Goal: Task Accomplishment & Management: Manage account settings

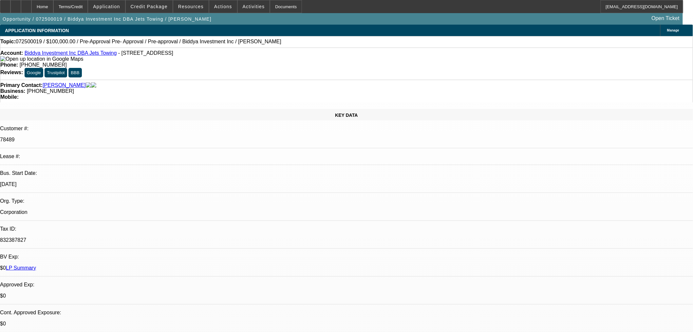
select select "0"
select select "6"
select select "0"
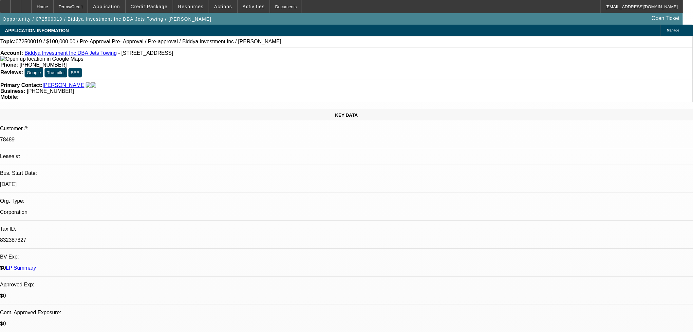
select select "0"
select select "6"
select select "0.1"
select select "2"
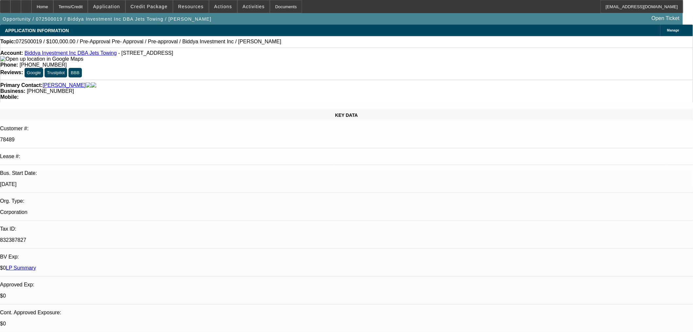
select select "2"
select select "0"
select select "6"
select select "0"
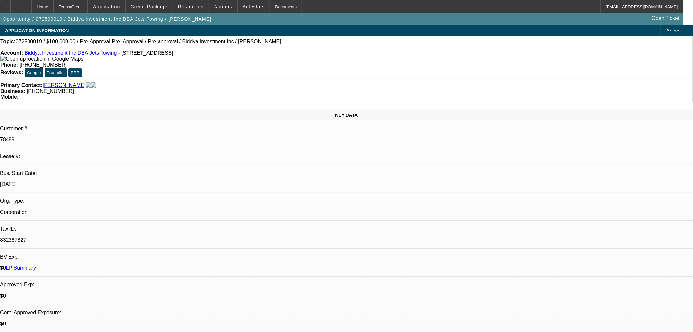
select select "0"
select select "6"
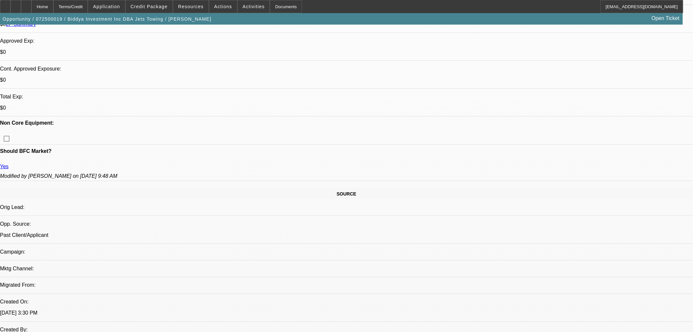
scroll to position [243, 0]
click at [191, 8] on span "Resources" at bounding box center [191, 6] width 26 height 5
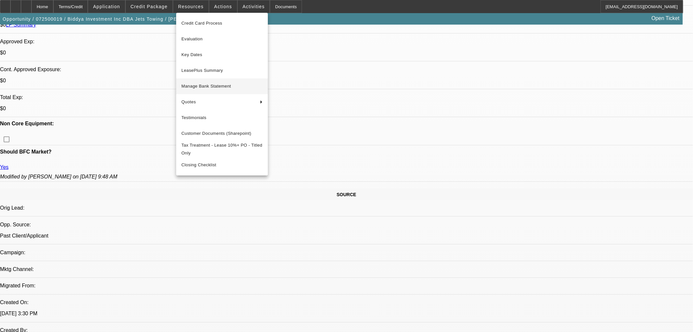
click at [209, 88] on span "Manage Bank Statement" at bounding box center [221, 86] width 81 height 8
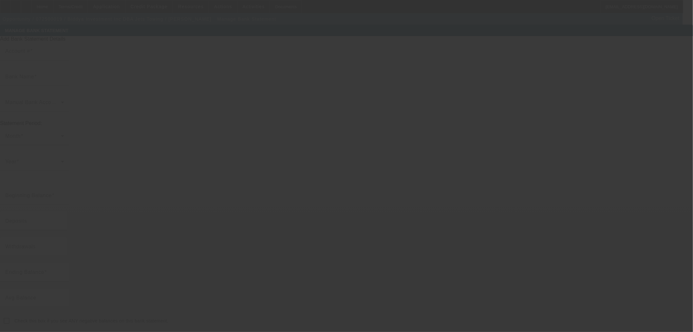
type input "6735"
type input "Chase"
type input "$6,683.27"
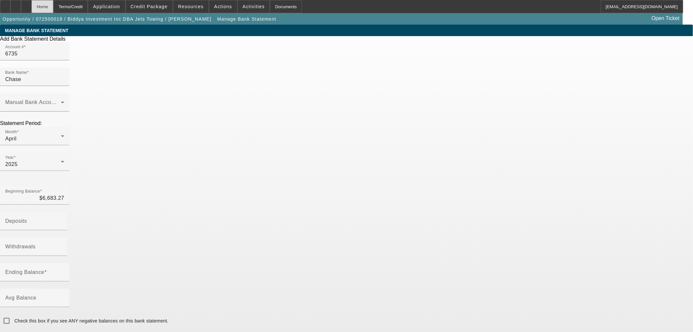
click at [53, 7] on div "Home" at bounding box center [42, 6] width 22 height 13
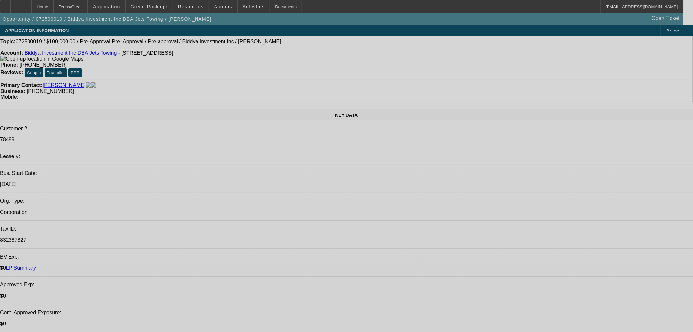
select select "0"
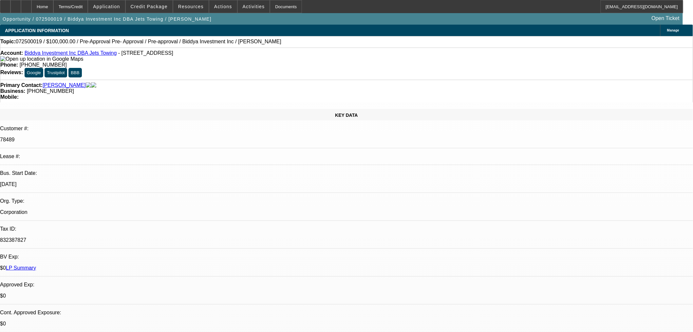
select select "0"
select select "6"
select select "0"
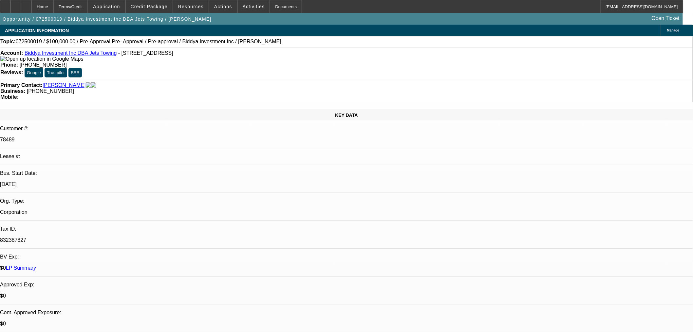
select select "6"
select select "0.1"
select select "2"
select select "0"
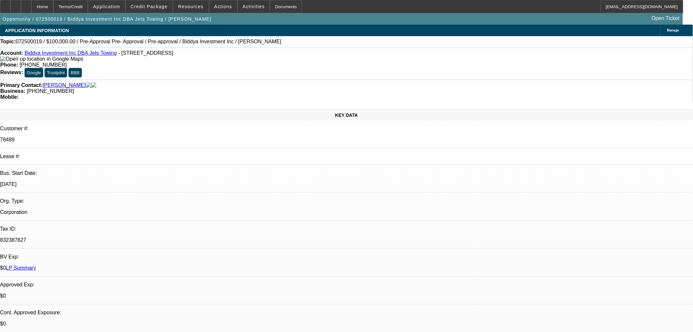
select select "6"
select select "0"
select select "6"
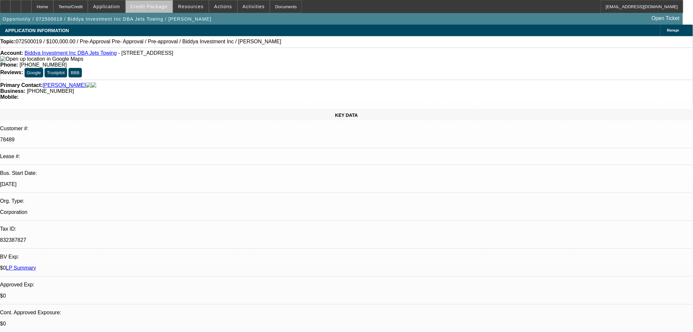
click at [163, 10] on span at bounding box center [149, 7] width 47 height 16
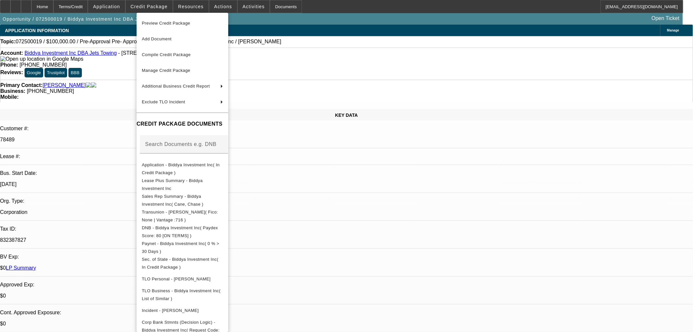
click at [195, 7] on div at bounding box center [346, 166] width 693 height 332
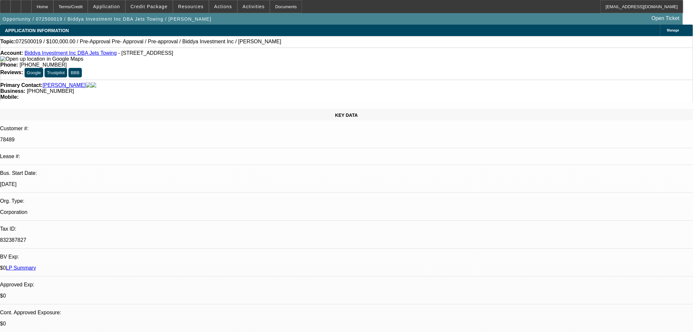
click at [195, 7] on span "Resources" at bounding box center [191, 6] width 26 height 5
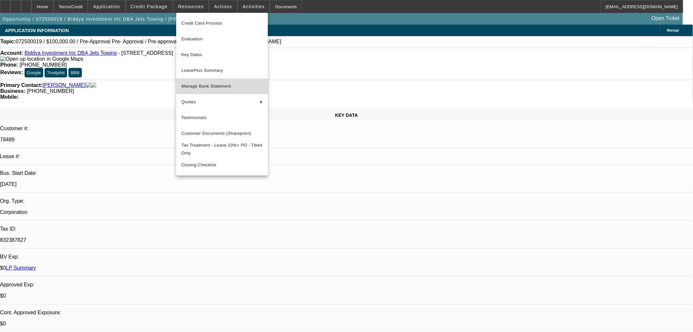
click at [210, 81] on button "Manage Bank Statement" at bounding box center [222, 86] width 92 height 16
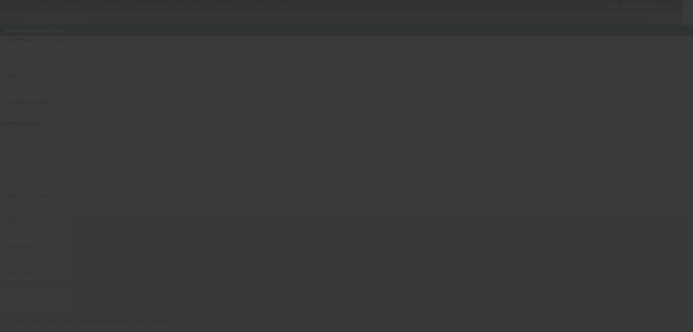
type input "6735"
type input "Chase"
type input "$6,683.27"
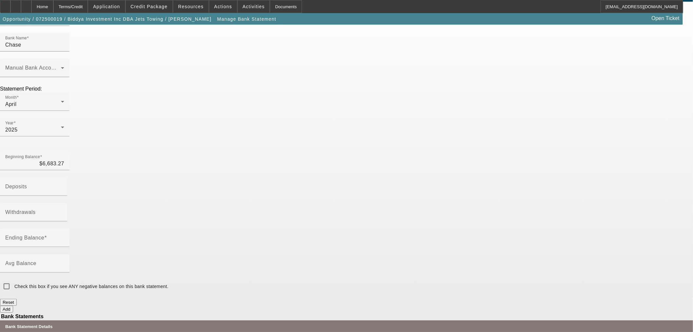
scroll to position [61, 0]
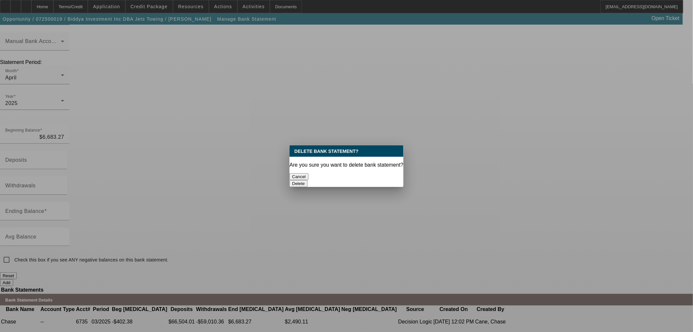
scroll to position [0, 0]
click at [308, 180] on button "Delete" at bounding box center [299, 183] width 18 height 7
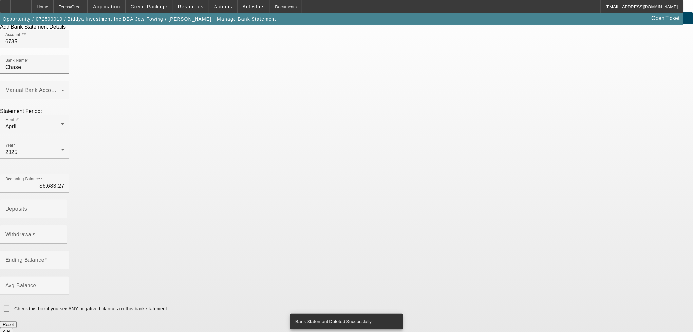
scroll to position [38, 0]
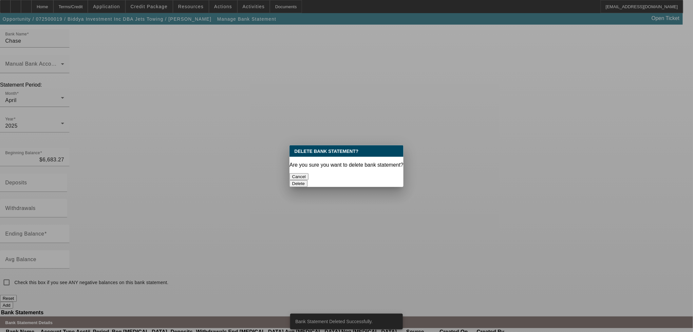
click at [308, 180] on button "Delete" at bounding box center [299, 183] width 18 height 7
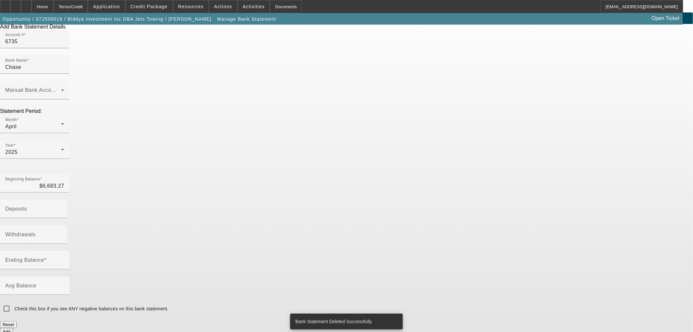
scroll to position [15, 0]
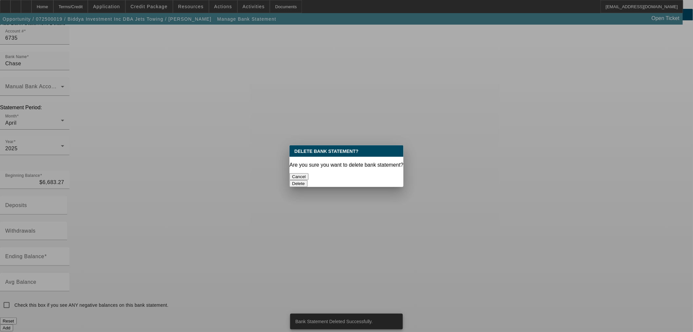
scroll to position [0, 0]
click at [308, 180] on button "Delete" at bounding box center [299, 183] width 18 height 7
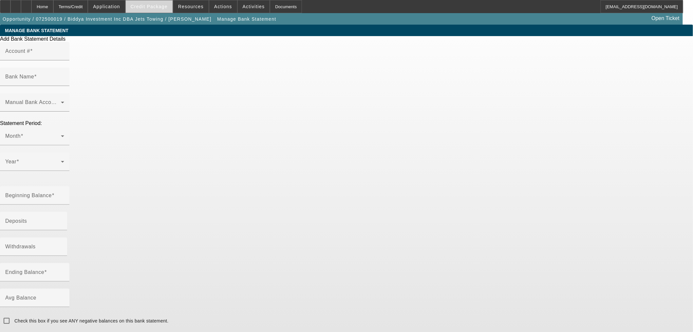
click at [162, 9] on span at bounding box center [149, 7] width 47 height 16
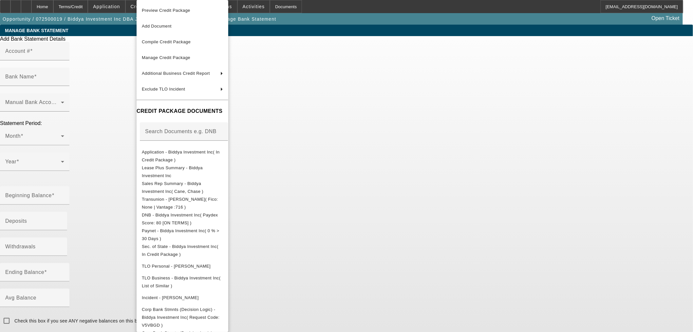
click at [55, 4] on div at bounding box center [346, 166] width 693 height 332
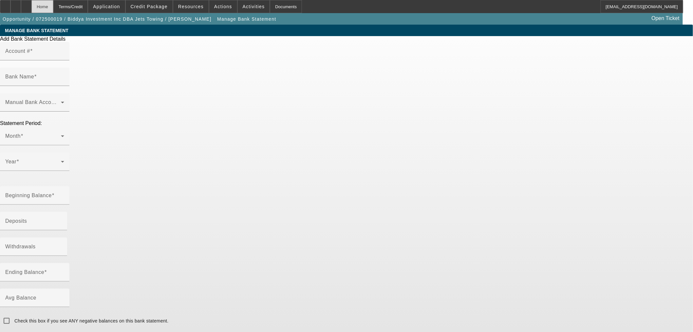
click at [53, 7] on div "Home" at bounding box center [42, 6] width 22 height 13
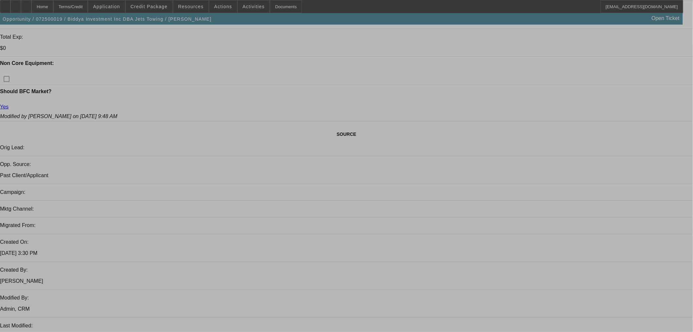
select select "0"
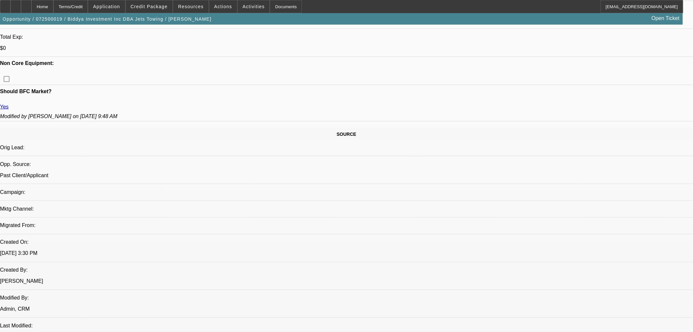
select select "0"
select select "6"
select select "0"
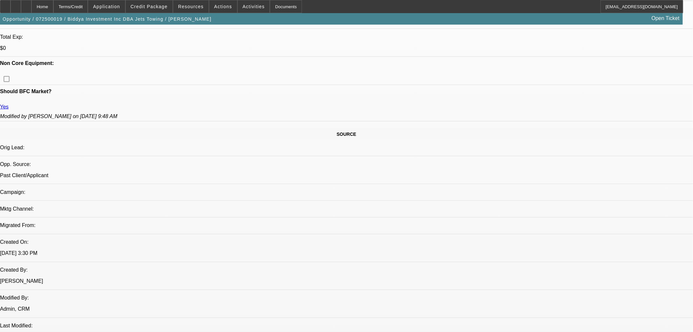
select select "6"
select select "0.1"
select select "2"
select select "0"
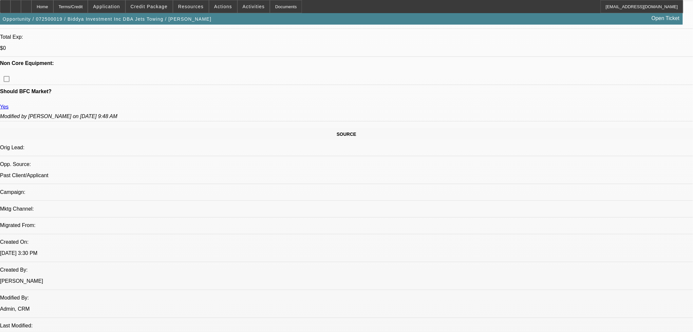
select select "6"
select select "0"
select select "6"
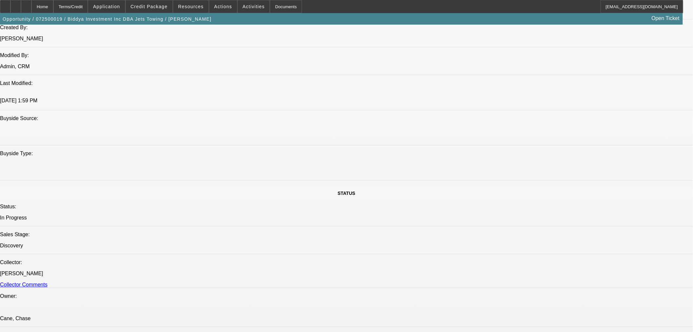
scroll to position [546, 0]
click at [161, 8] on span "Credit Package" at bounding box center [149, 6] width 37 height 5
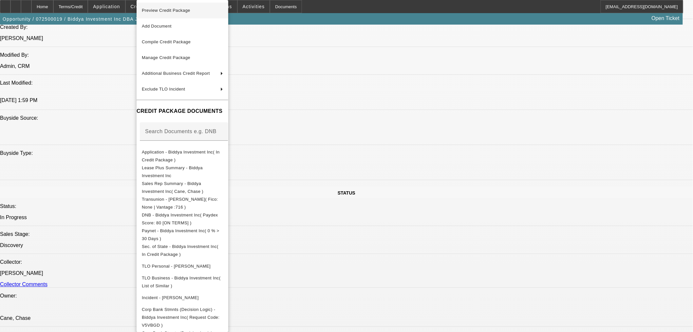
click at [164, 10] on span "Preview Credit Package" at bounding box center [166, 10] width 48 height 5
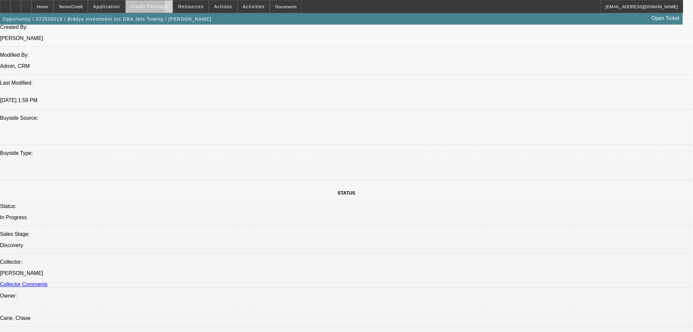
click at [149, 8] on span "Credit Package" at bounding box center [149, 6] width 37 height 5
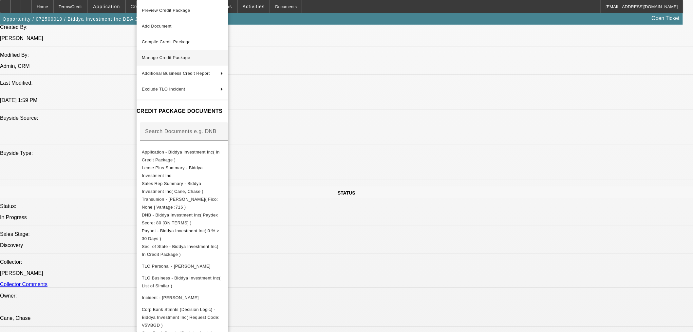
click at [167, 57] on span "Manage Credit Package" at bounding box center [166, 57] width 48 height 5
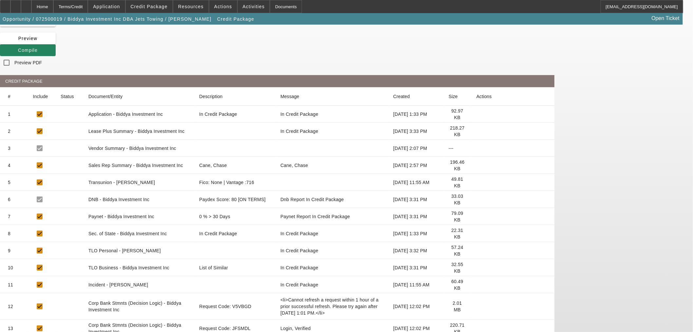
scroll to position [62, 0]
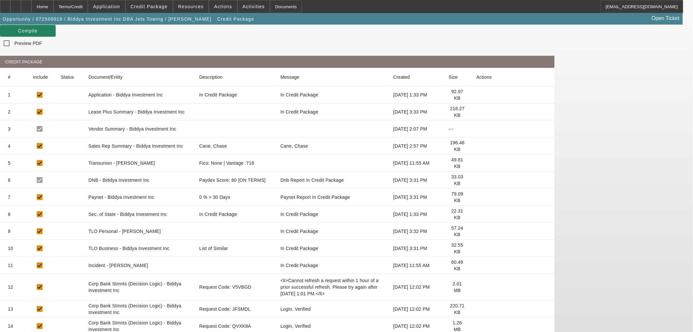
click at [477, 287] on icon at bounding box center [477, 287] width 0 height 0
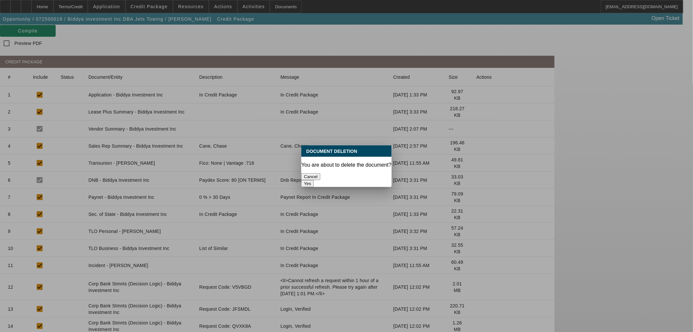
scroll to position [0, 0]
click at [314, 180] on button "Yes" at bounding box center [307, 183] width 12 height 7
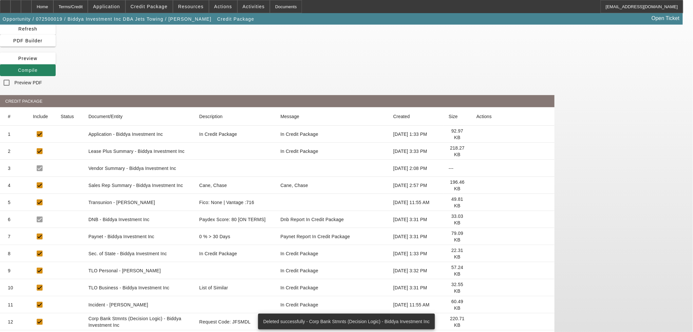
scroll to position [35, 0]
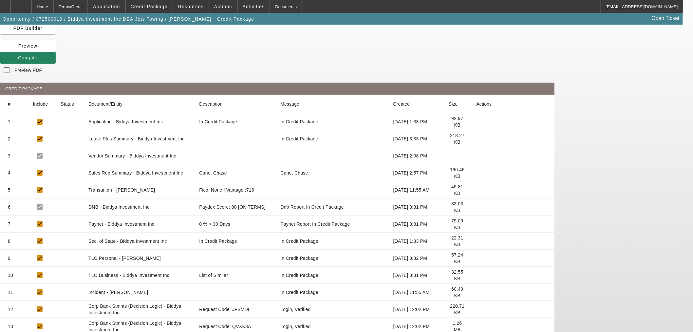
click at [477, 288] on icon at bounding box center [477, 309] width 0 height 0
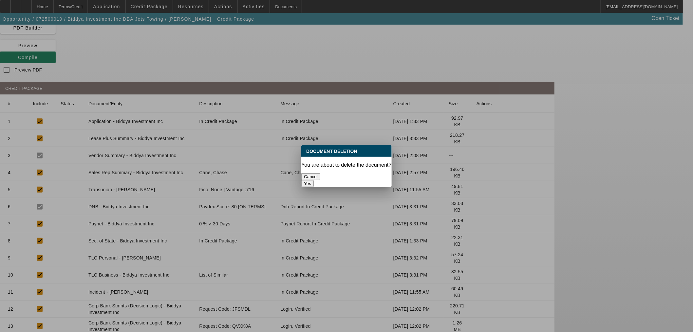
scroll to position [0, 0]
click at [314, 180] on button "Yes" at bounding box center [307, 183] width 12 height 7
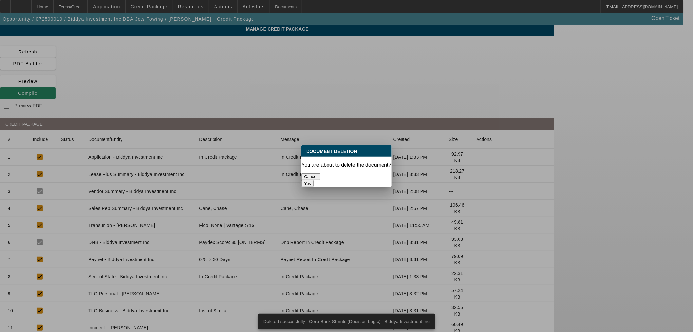
click at [314, 180] on button "Yes" at bounding box center [307, 183] width 12 height 7
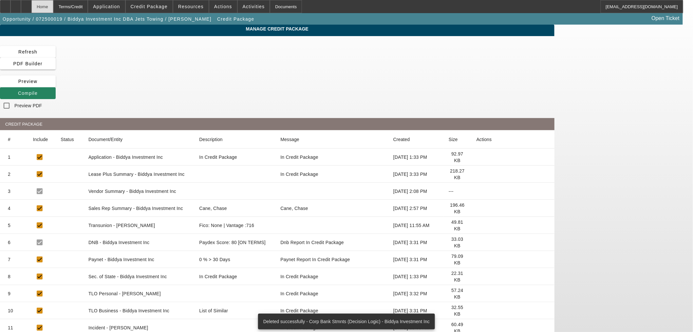
click at [53, 9] on div "Home" at bounding box center [42, 6] width 22 height 13
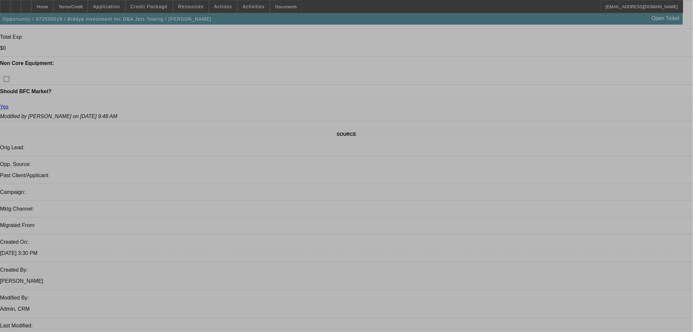
select select "0"
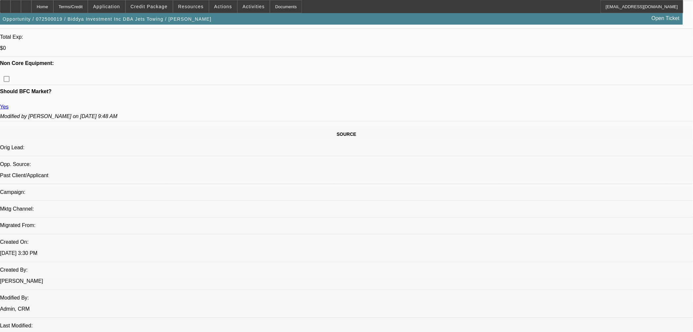
select select "0"
select select "6"
select select "0"
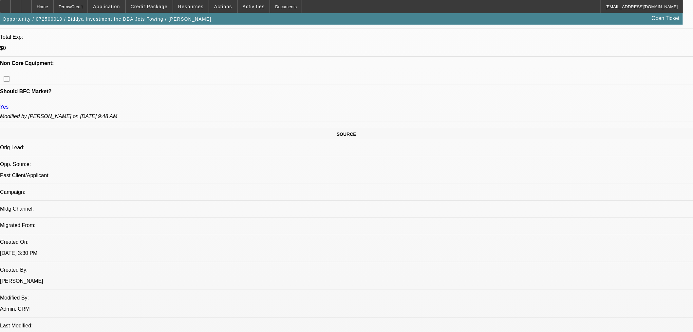
select select "0"
select select "6"
select select "0.1"
select select "2"
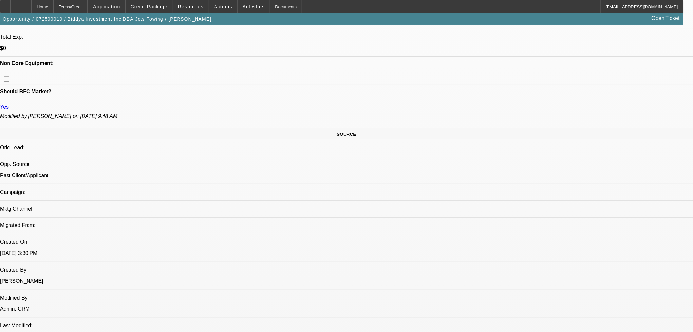
select select "0"
select select "6"
select select "0"
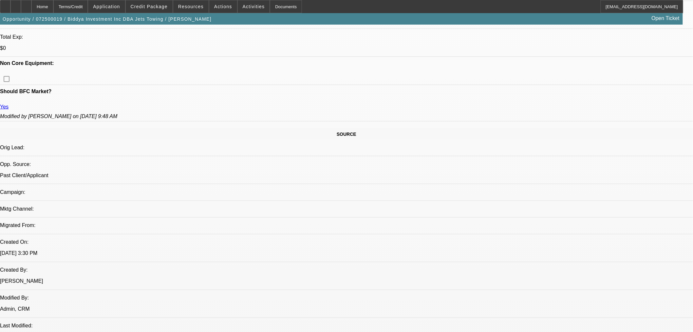
select select "6"
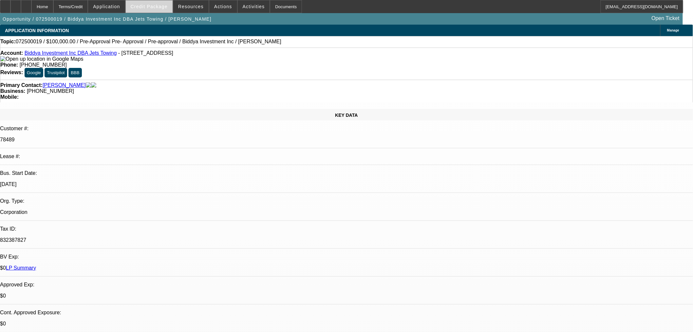
click at [154, 6] on span "Credit Package" at bounding box center [149, 6] width 37 height 5
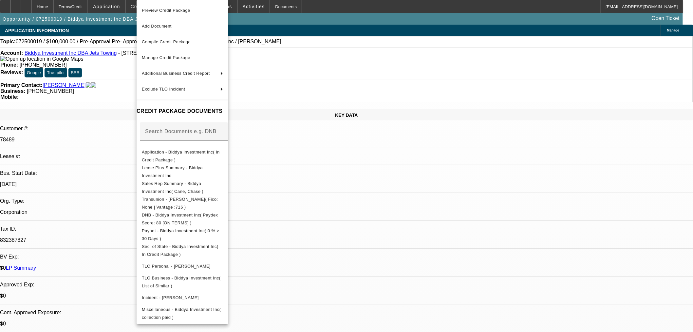
click at [161, 13] on span "Preview Credit Package" at bounding box center [182, 11] width 81 height 8
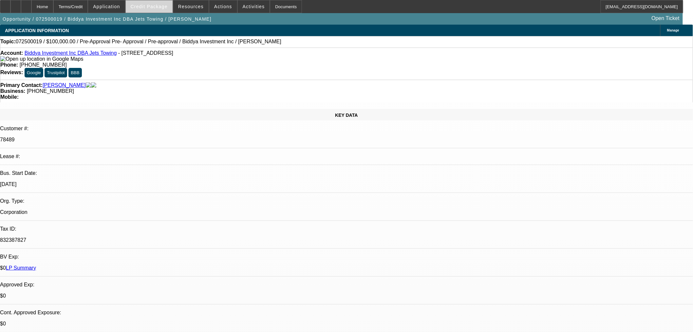
click at [156, 7] on span "Credit Package" at bounding box center [149, 6] width 37 height 5
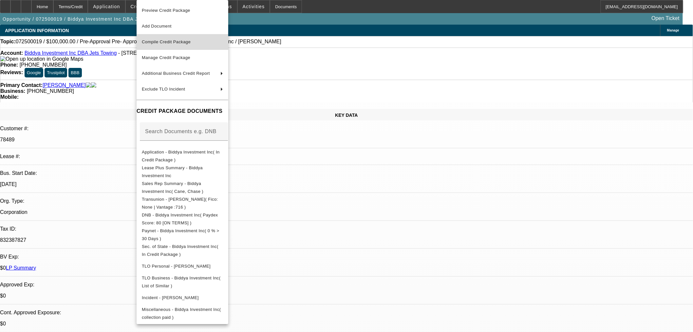
click at [199, 41] on span "Compile Credit Package" at bounding box center [182, 42] width 81 height 8
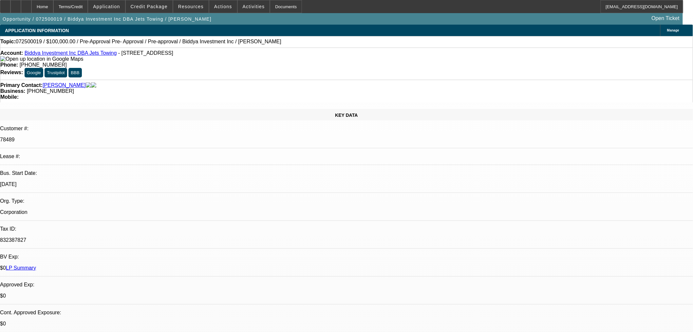
select select "0"
select select "6"
select select "0"
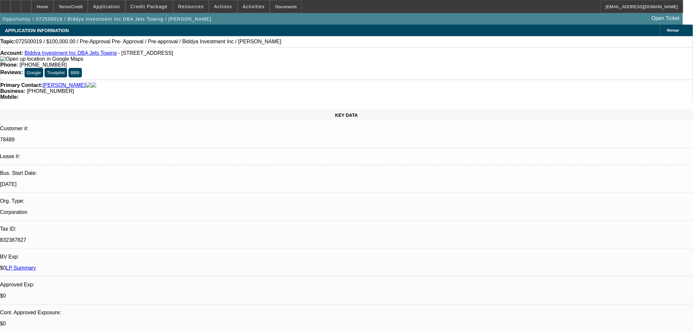
select select "0"
select select "6"
select select "0.1"
select select "2"
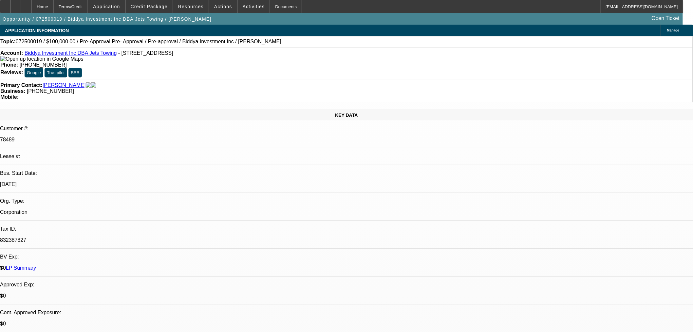
select select "2"
select select "0"
select select "6"
select select "0"
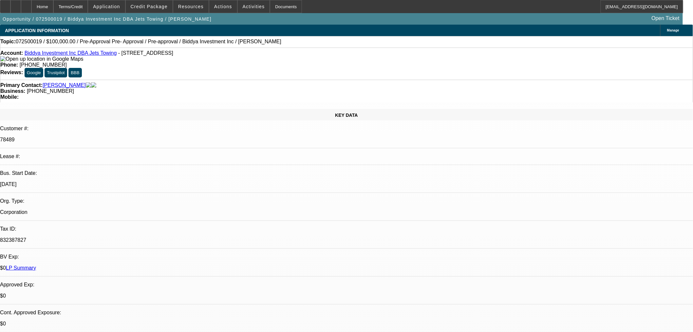
select select "0"
select select "6"
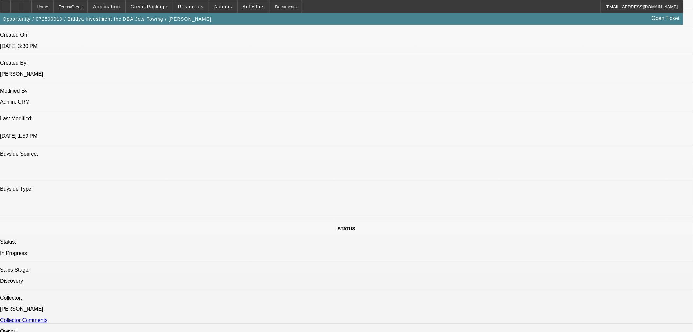
scroll to position [485, 0]
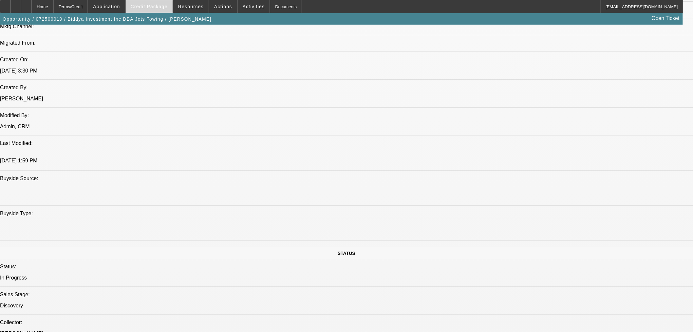
click at [159, 10] on span at bounding box center [149, 7] width 47 height 16
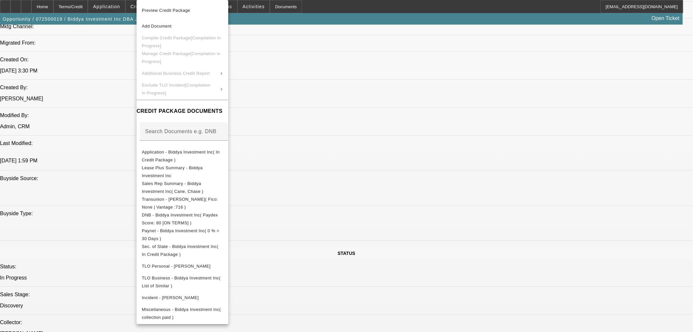
click at [345, 20] on div at bounding box center [346, 166] width 693 height 332
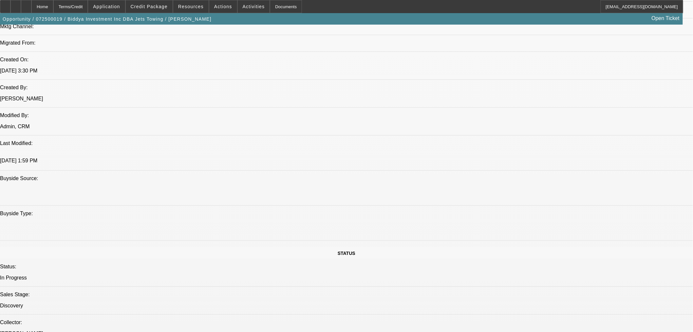
click at [26, 4] on icon at bounding box center [26, 4] width 0 height 0
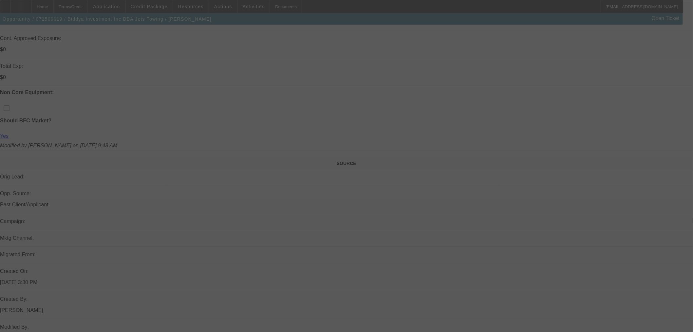
scroll to position [261, 0]
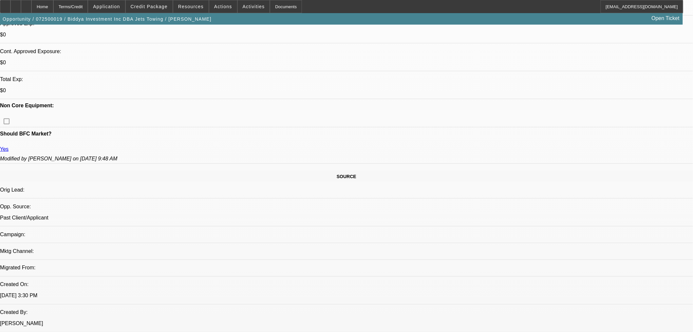
select select "0"
select select "6"
select select "0"
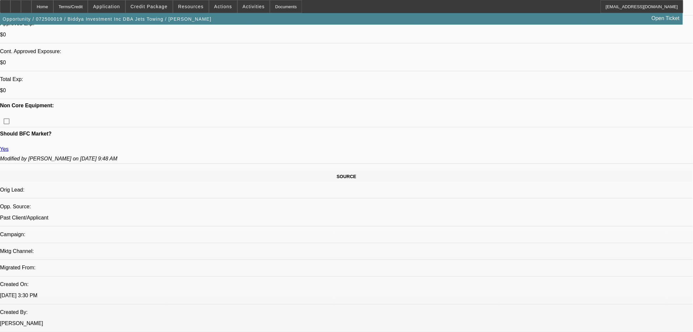
select select "0"
select select "6"
select select "0.1"
select select "2"
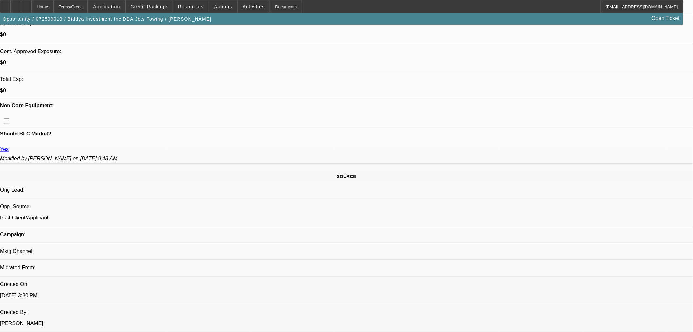
select select "2"
select select "0"
select select "6"
select select "0"
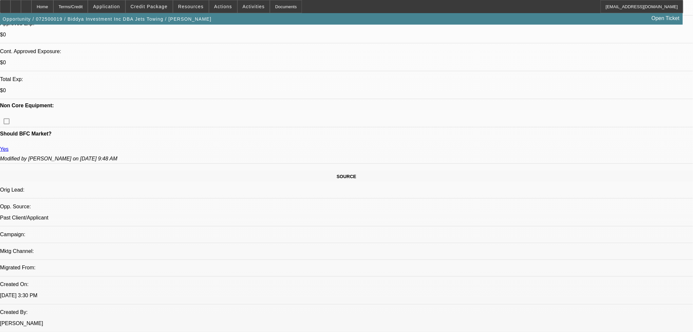
select select "0"
select select "6"
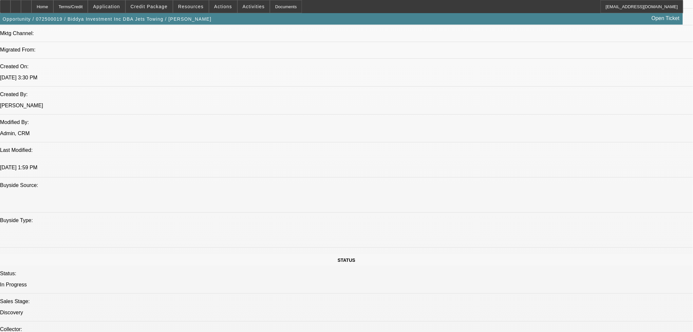
scroll to position [503, 0]
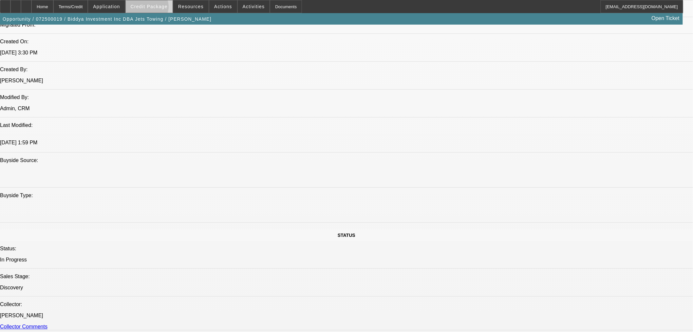
click at [158, 8] on span "Credit Package" at bounding box center [149, 6] width 37 height 5
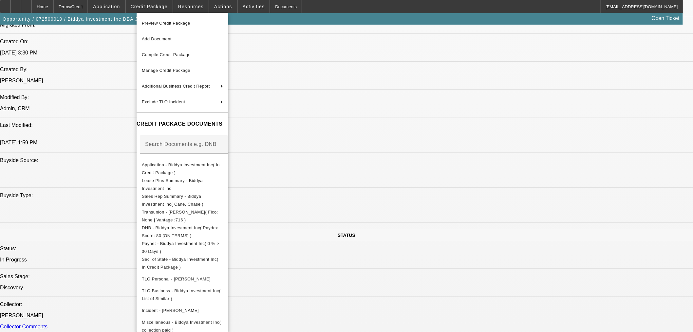
click at [190, 7] on div at bounding box center [346, 166] width 693 height 332
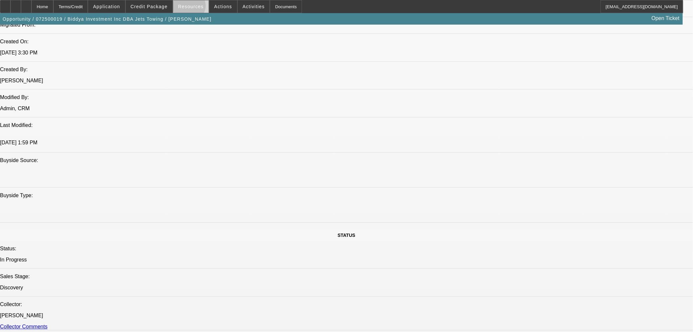
click at [192, 7] on span "Resources" at bounding box center [191, 6] width 26 height 5
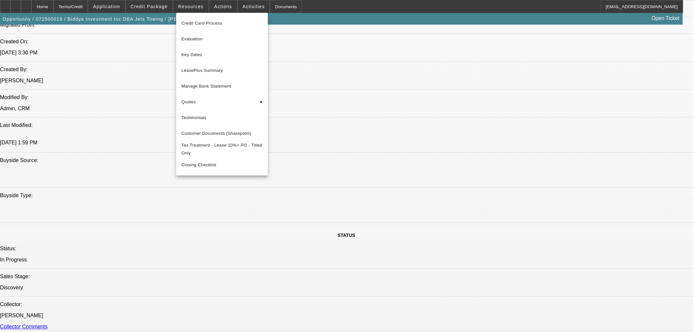
click at [218, 7] on div at bounding box center [346, 166] width 693 height 332
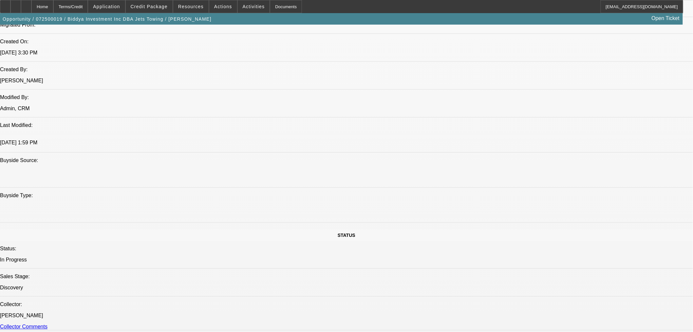
click at [218, 7] on span "Actions" at bounding box center [223, 6] width 18 height 5
click at [202, 7] on div at bounding box center [346, 166] width 693 height 332
click at [197, 8] on span "Resources" at bounding box center [191, 6] width 26 height 5
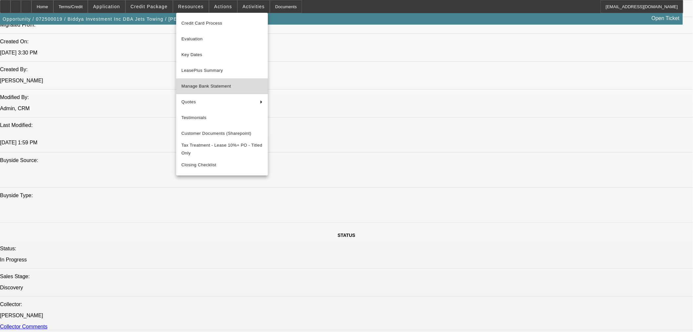
click at [230, 84] on span "Manage Bank Statement" at bounding box center [221, 86] width 81 height 8
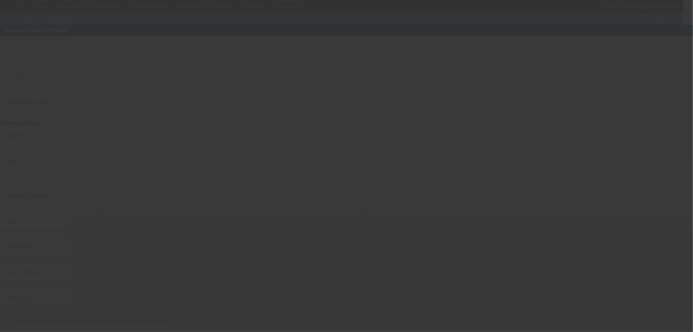
type input "6735"
type input "Chase"
type input "$6,683.27"
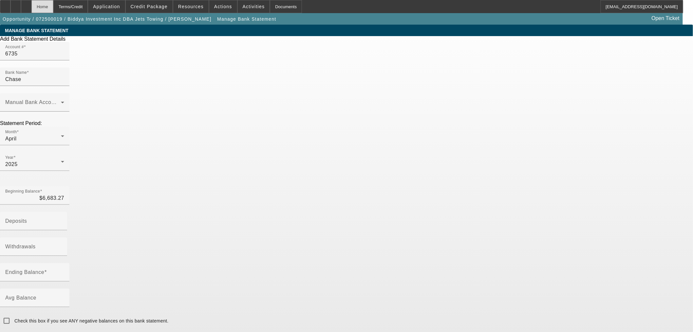
click at [53, 9] on div "Home" at bounding box center [42, 6] width 22 height 13
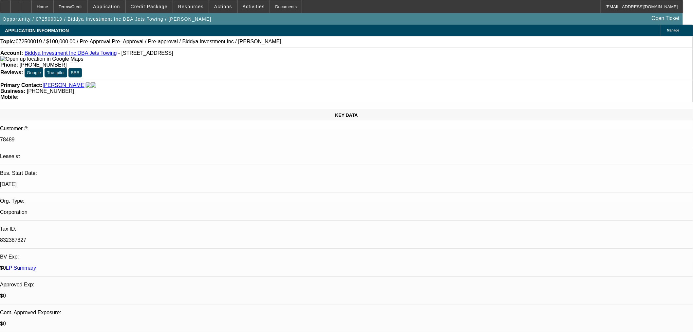
select select "0"
select select "6"
select select "0"
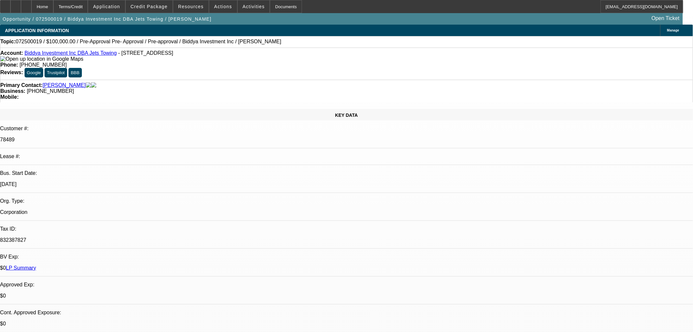
select select "0"
select select "6"
select select "0.1"
select select "2"
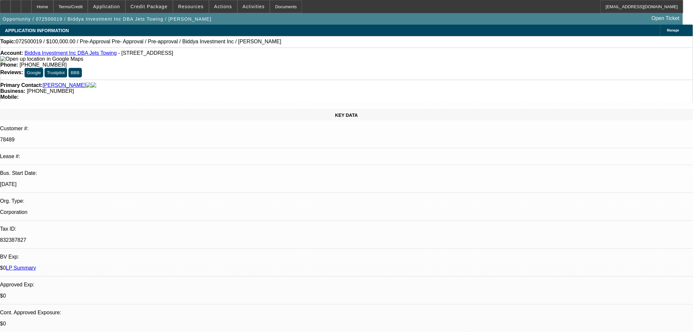
select select "2"
select select "0"
select select "6"
select select "0"
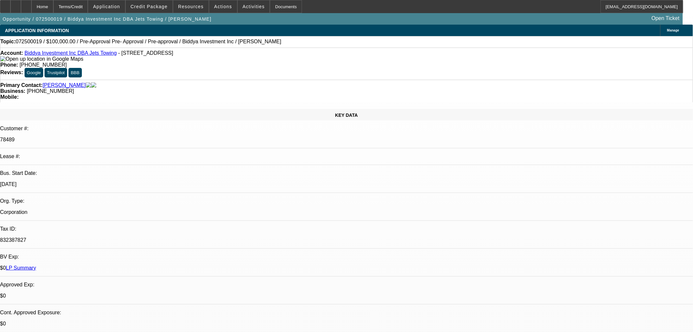
select select "0"
select select "6"
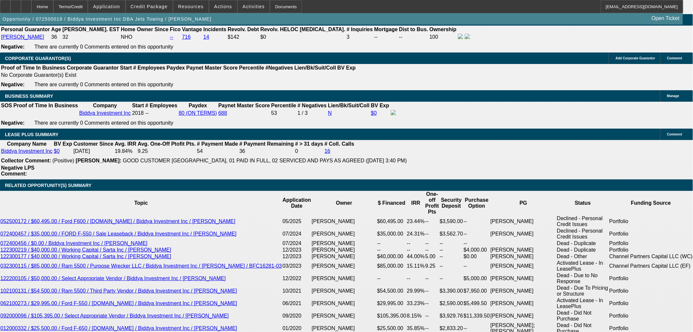
scroll to position [1031, 0]
